Goal: Task Accomplishment & Management: Manage account settings

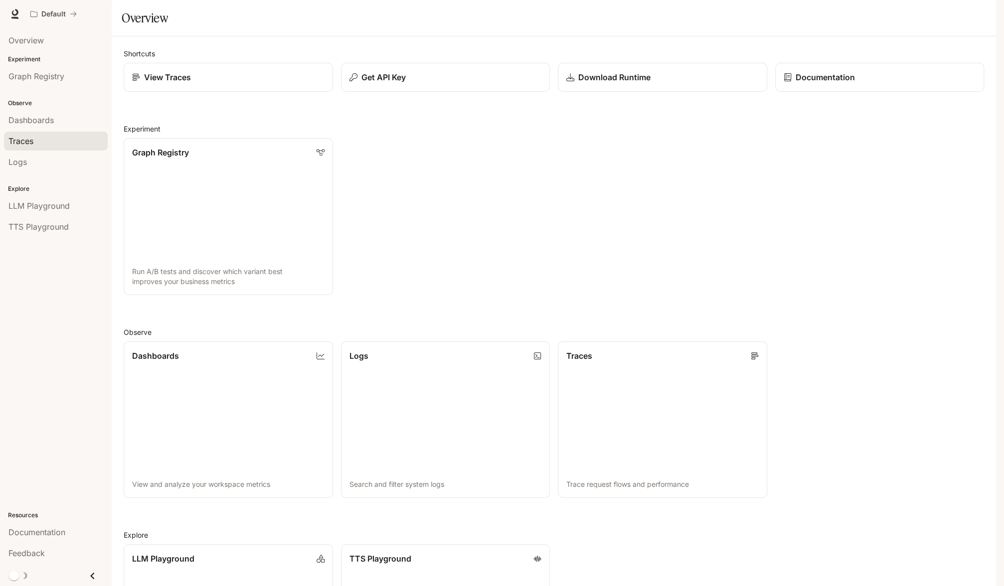
click at [52, 142] on div "Traces" at bounding box center [55, 141] width 95 height 12
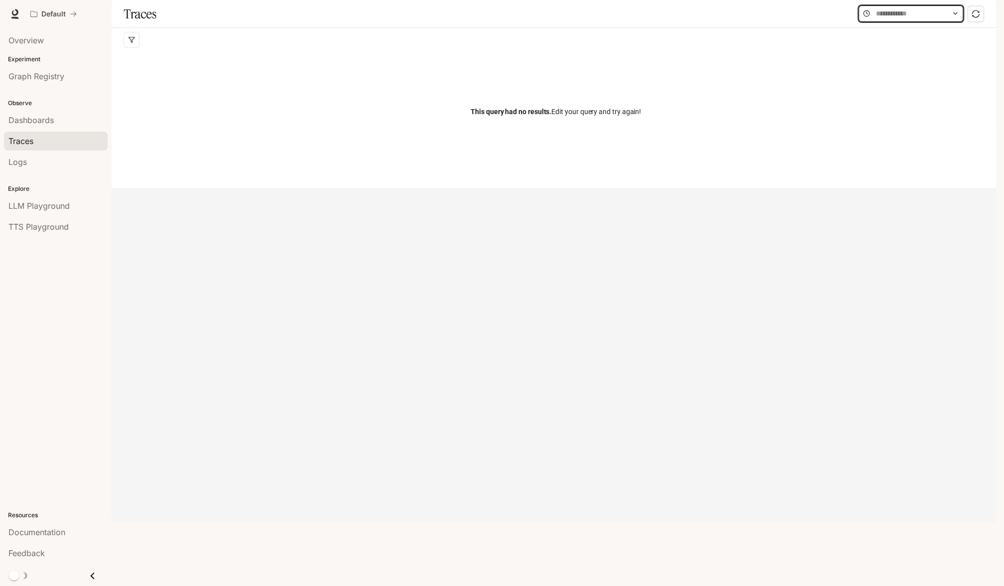
click at [884, 19] on input "text" at bounding box center [911, 13] width 70 height 11
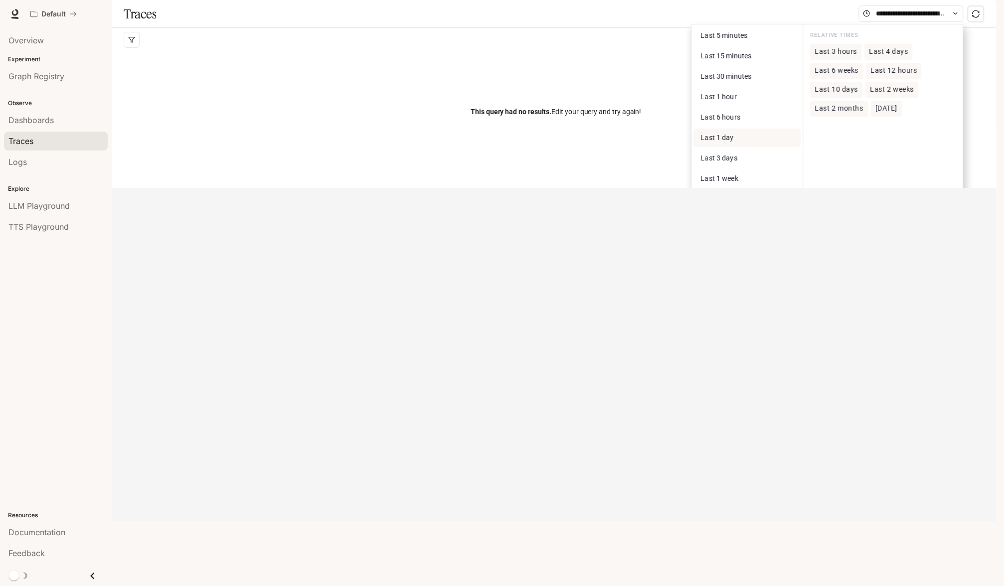
click at [718, 142] on span "Last 1 day" at bounding box center [716, 138] width 33 height 8
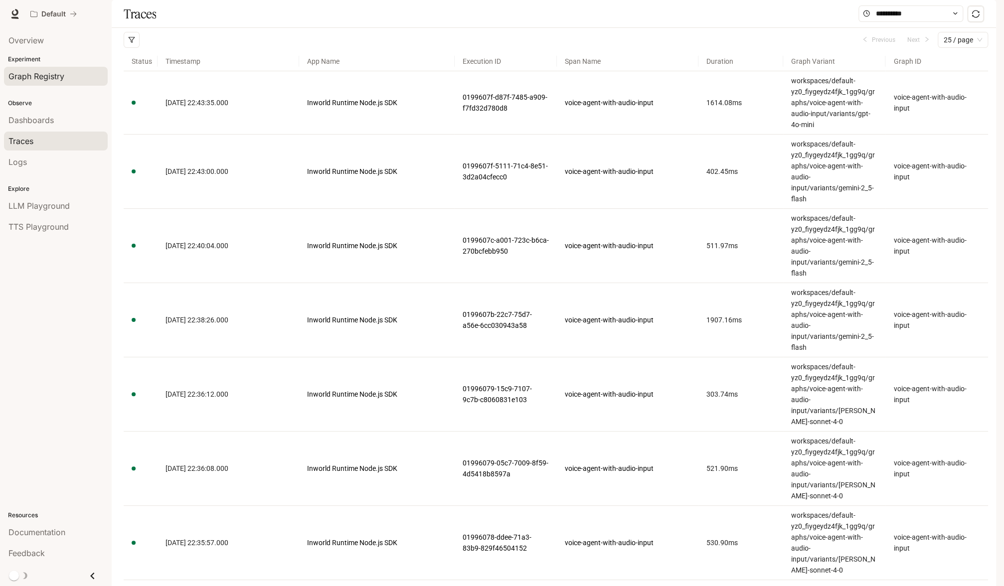
click at [68, 80] on div "Graph Registry" at bounding box center [55, 76] width 95 height 12
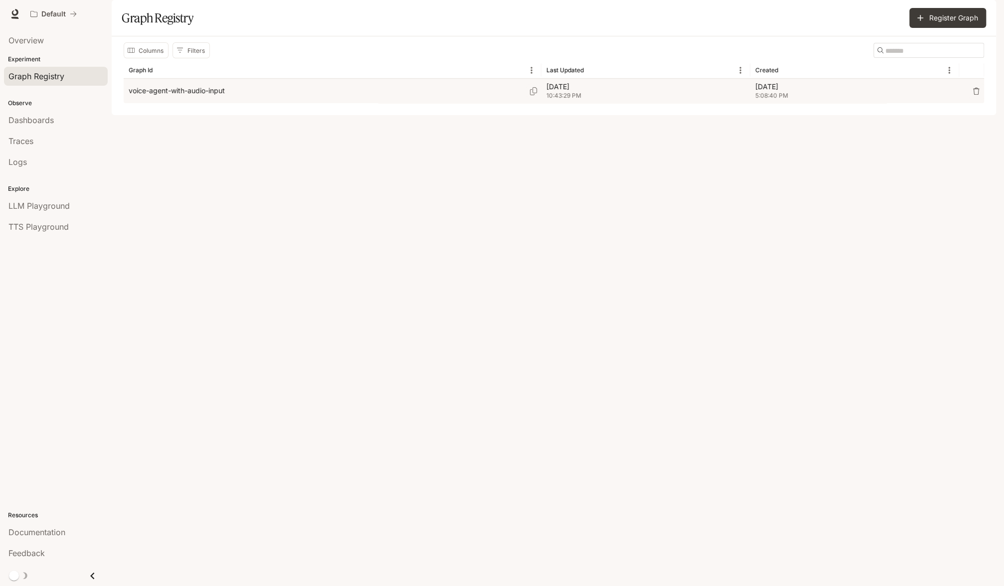
click at [263, 103] on div "voice-agent-with-audio-input" at bounding box center [333, 91] width 408 height 24
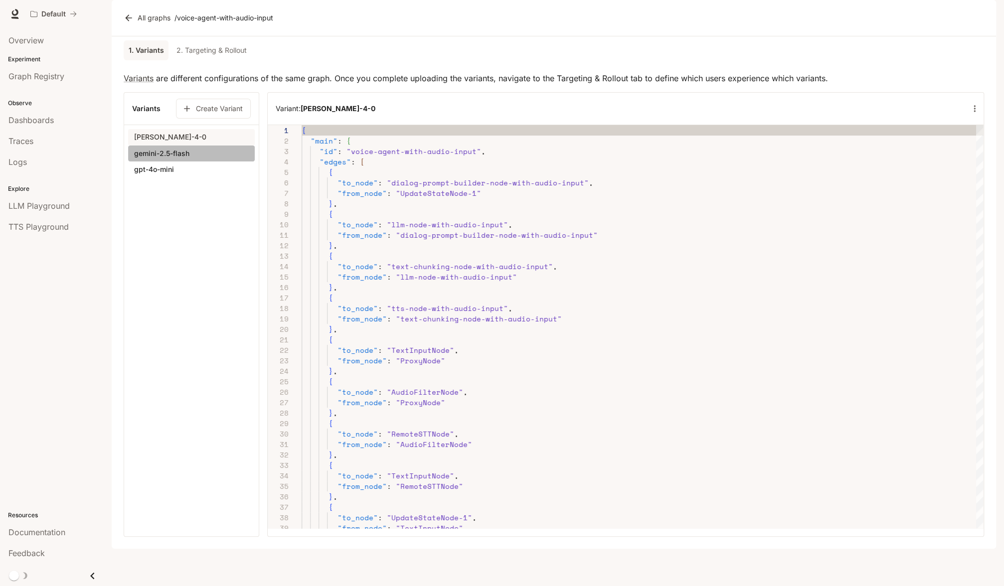
click at [209, 162] on button "gemini-2.5-flash" at bounding box center [191, 153] width 127 height 17
click at [972, 114] on icon "button" at bounding box center [974, 109] width 10 height 10
click at [953, 170] on p "Delete" at bounding box center [958, 172] width 24 height 12
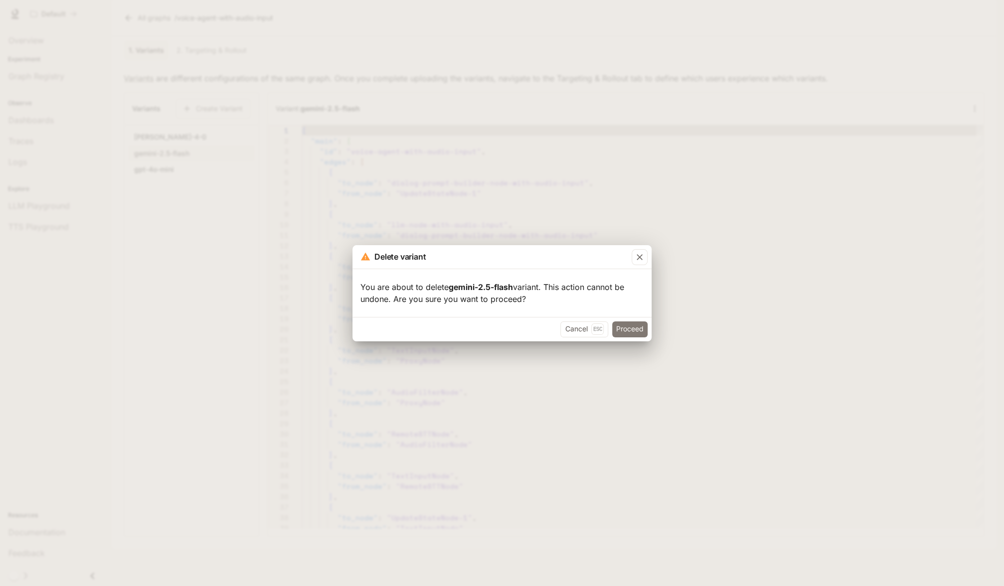
click at [636, 332] on button "Proceed" at bounding box center [629, 329] width 35 height 16
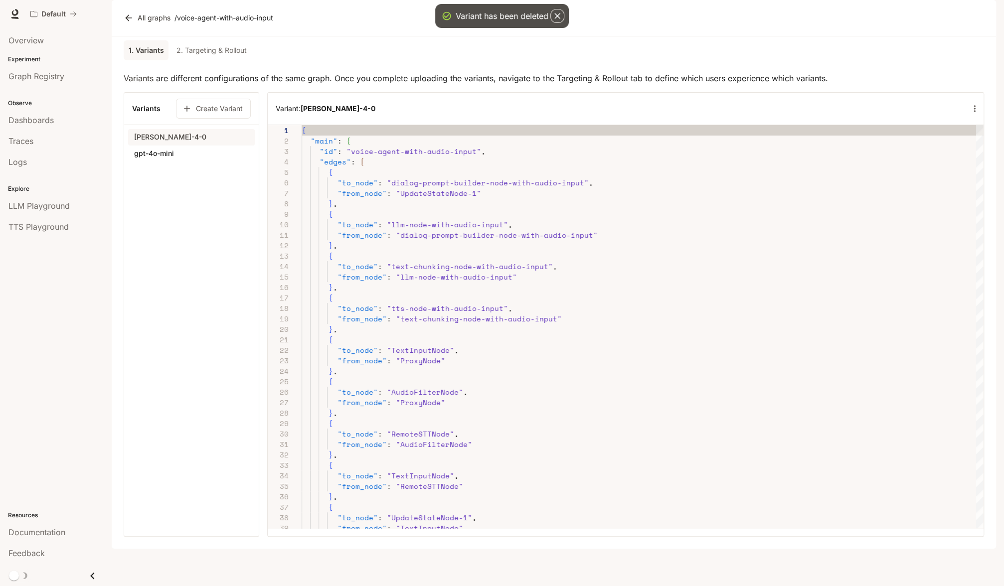
click at [976, 114] on icon "button" at bounding box center [974, 109] width 10 height 10
click at [950, 156] on p "Edit variant" at bounding box center [967, 154] width 42 height 12
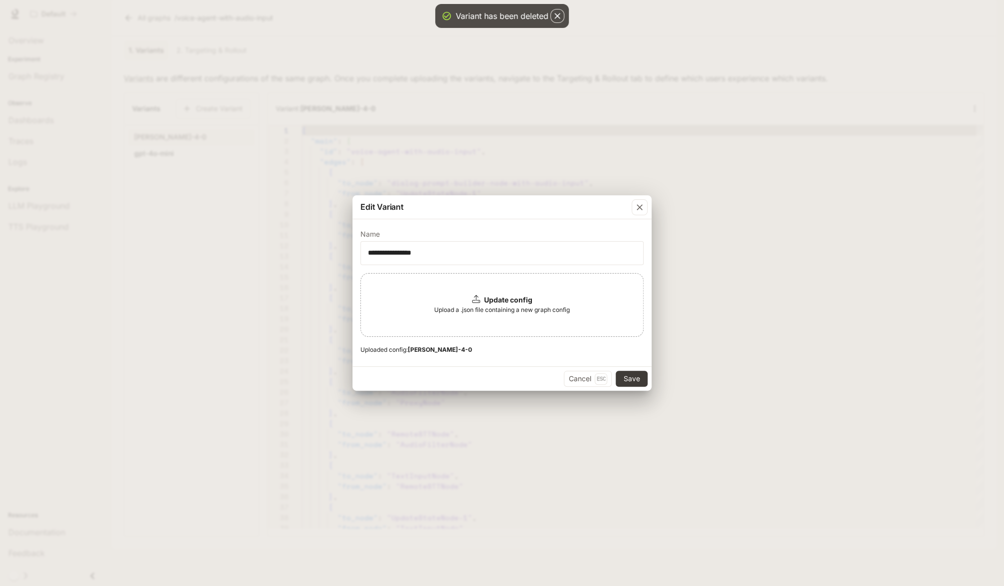
click at [475, 311] on span "Upload a .json file containing a new graph config" at bounding box center [502, 310] width 136 height 10
click at [624, 379] on button "Save" at bounding box center [632, 379] width 32 height 16
